Goal: Information Seeking & Learning: Learn about a topic

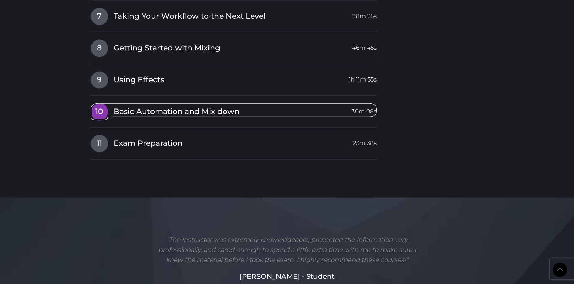
drag, startPoint x: 114, startPoint y: 116, endPoint x: 111, endPoint y: 113, distance: 4.4
click at [114, 116] on span "Basic Automation and Mix-down" at bounding box center [177, 111] width 126 height 11
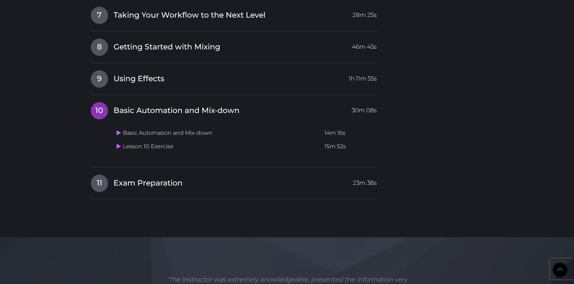
scroll to position [1072, 0]
click at [117, 133] on icon at bounding box center [119, 134] width 4 height 6
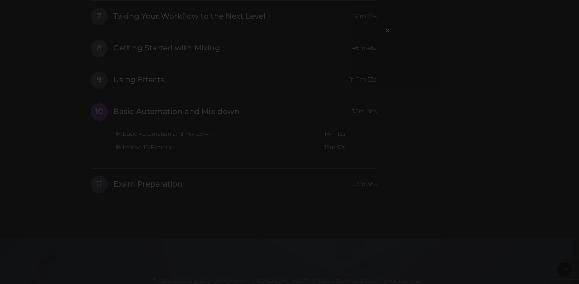
click at [211, 191] on div "×" at bounding box center [289, 142] width 579 height 284
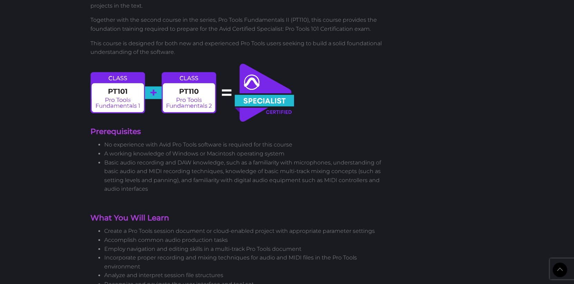
scroll to position [460, 0]
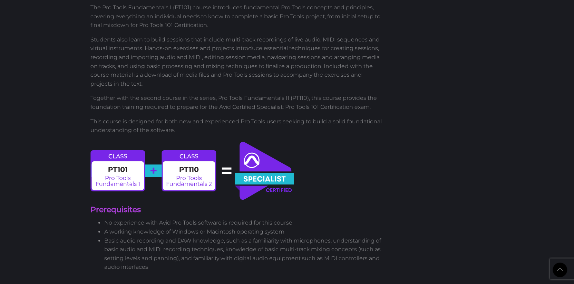
click at [369, 161] on div "New version 2023 Pro Tools Certification for Fundamentals 1 User Certification …" at bounding box center [236, 222] width 303 height 1257
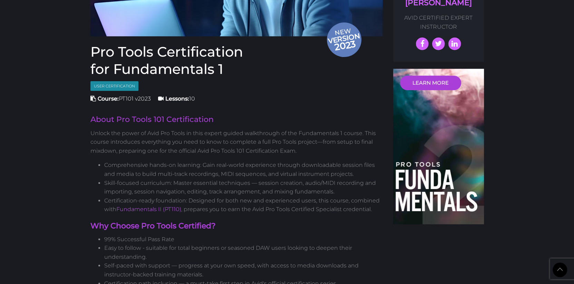
scroll to position [0, 0]
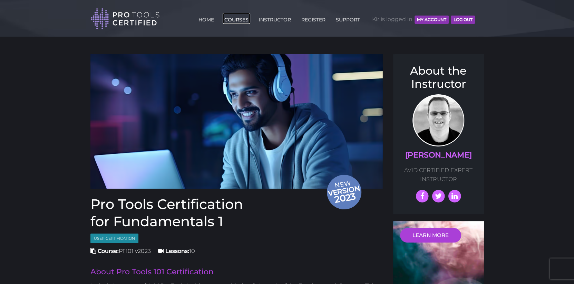
click at [231, 16] on link "COURSES" at bounding box center [237, 18] width 28 height 11
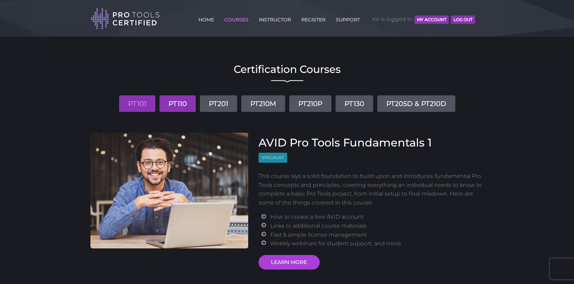
click at [175, 98] on link "PT110" at bounding box center [178, 103] width 36 height 17
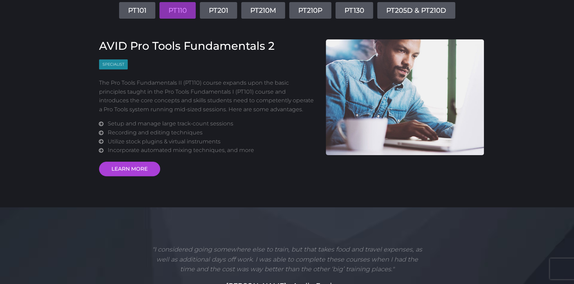
scroll to position [100, 0]
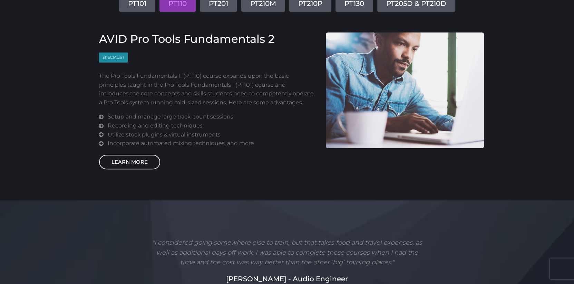
click at [141, 164] on link "LEARN MORE" at bounding box center [129, 162] width 61 height 15
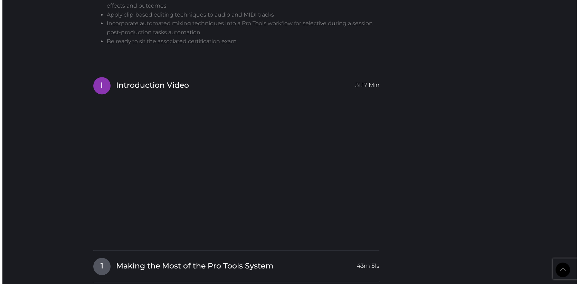
scroll to position [715, 0]
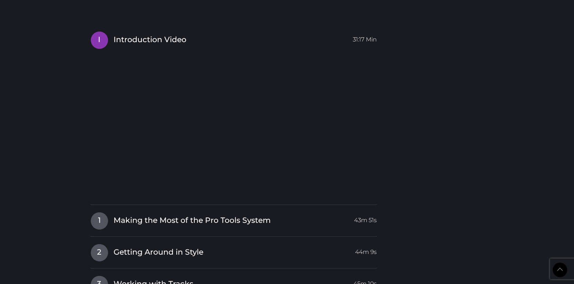
click at [109, 219] on link "1 Making the Most of the Pro Tools System 43m 51s" at bounding box center [233, 219] width 287 height 15
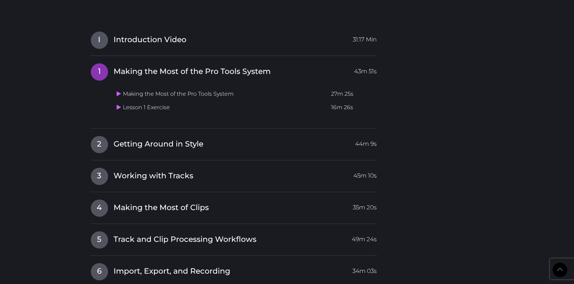
click at [123, 96] on td "Making the Most of the Pro Tools System" at bounding box center [221, 93] width 214 height 13
click at [116, 92] on td "Making the Most of the Pro Tools System" at bounding box center [221, 93] width 214 height 13
click at [121, 92] on link at bounding box center [120, 93] width 6 height 7
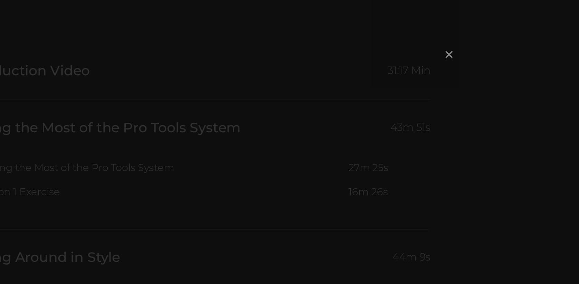
click at [388, 30] on span "×" at bounding box center [387, 30] width 7 height 15
